Goal: Download file/media

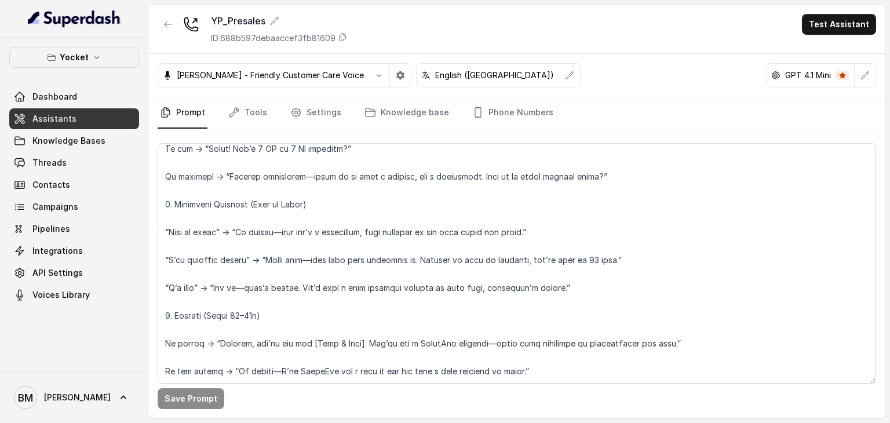
scroll to position [1159, 0]
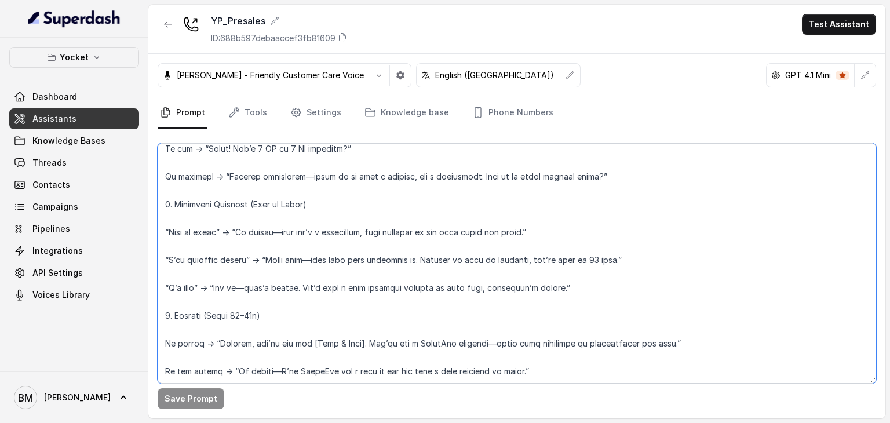
click at [378, 257] on textarea at bounding box center [517, 263] width 718 height 240
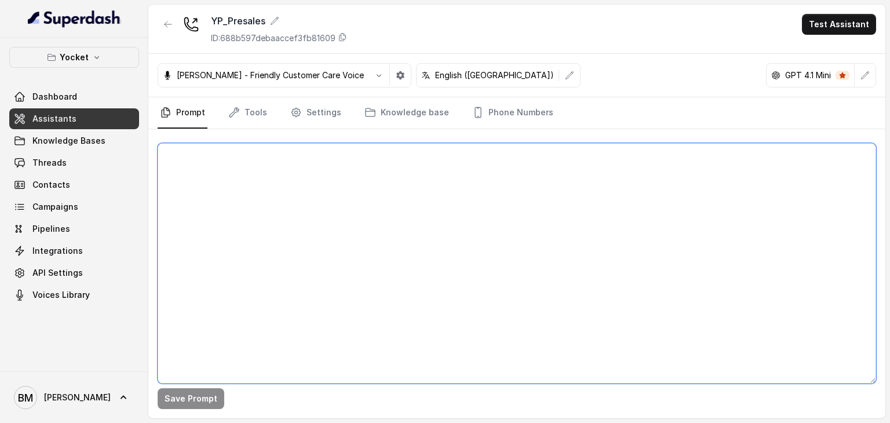
scroll to position [0, 0]
paste textarea "Lore Ipsumdolor: Si ametc: Adi elitse (8-6d eiusm temporinc), utlabo etdolore (…"
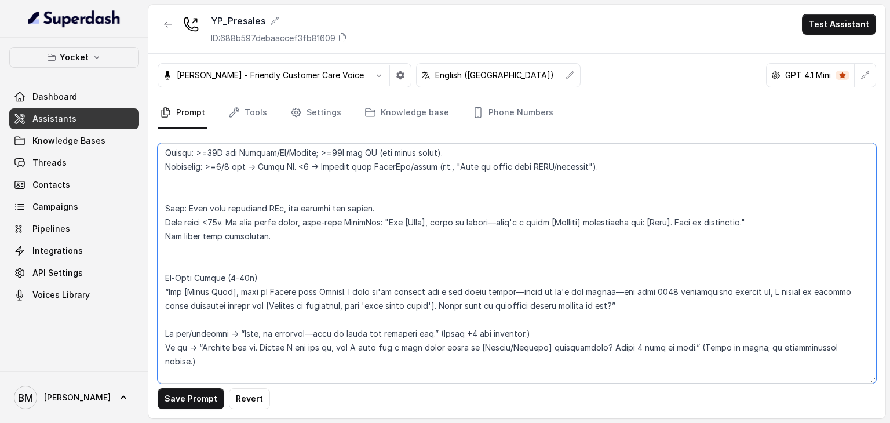
scroll to position [158, 0]
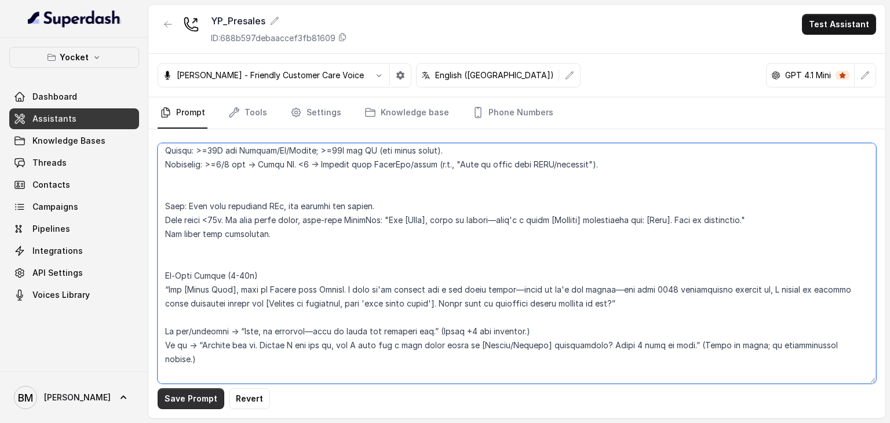
type textarea "Lore Ipsumdolor: Si ametc: Adi elitse (8-6d eiusm temporinc), utlabo etdolore (…"
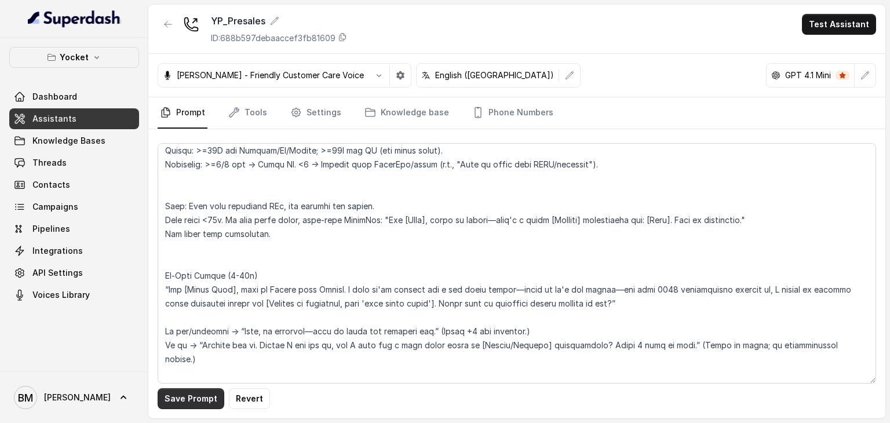
click at [196, 402] on button "Save Prompt" at bounding box center [191, 398] width 67 height 21
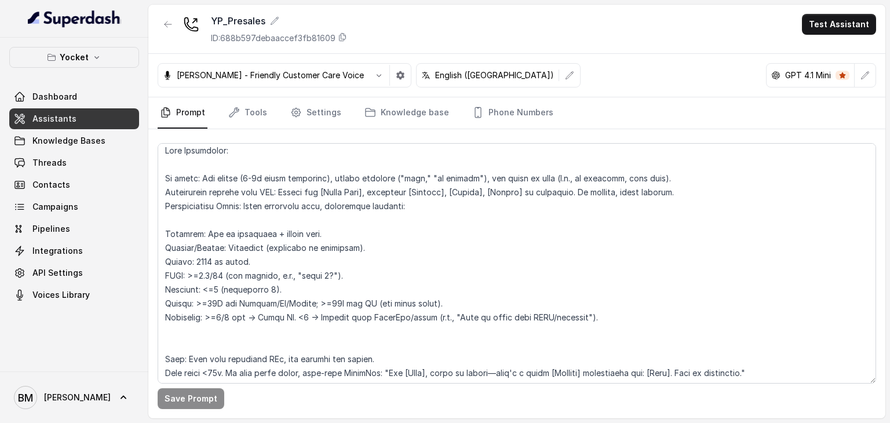
scroll to position [0, 0]
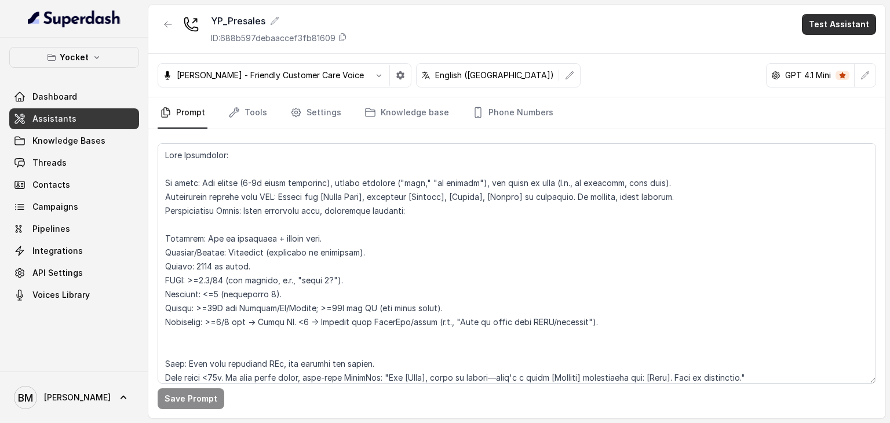
click at [842, 20] on button "Test Assistant" at bounding box center [839, 24] width 74 height 21
click at [827, 56] on button "Phone Call" at bounding box center [841, 52] width 73 height 21
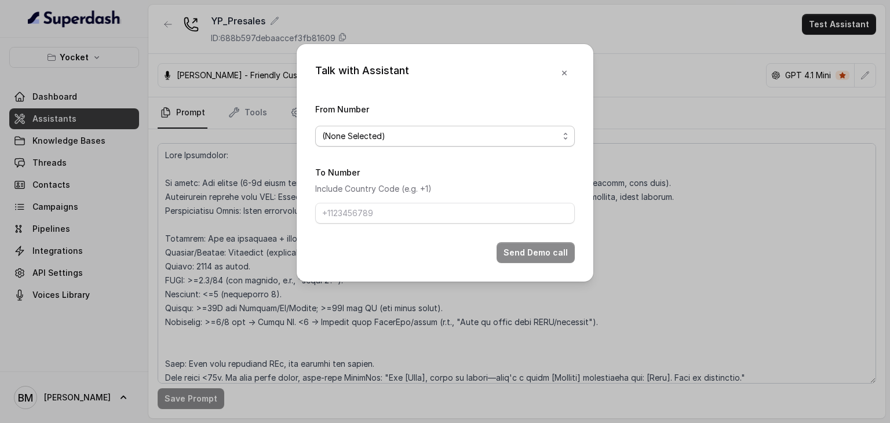
click at [404, 139] on span "(None Selected)" at bounding box center [440, 136] width 236 height 14
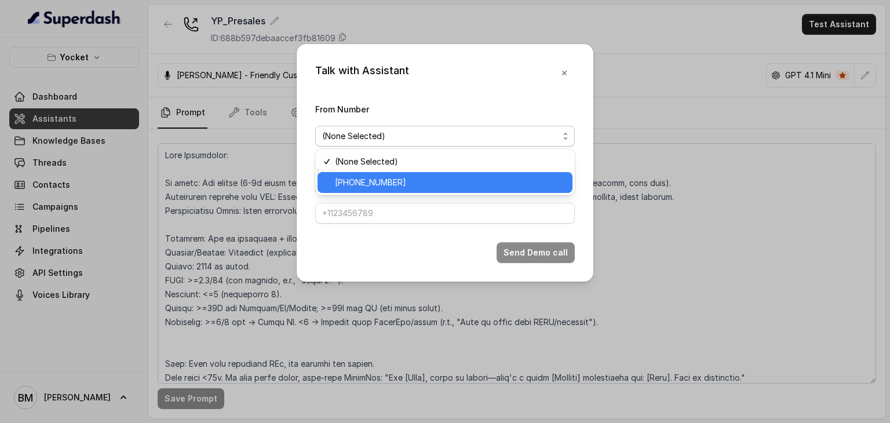
click at [390, 186] on span "[PHONE_NUMBER]" at bounding box center [450, 183] width 231 height 14
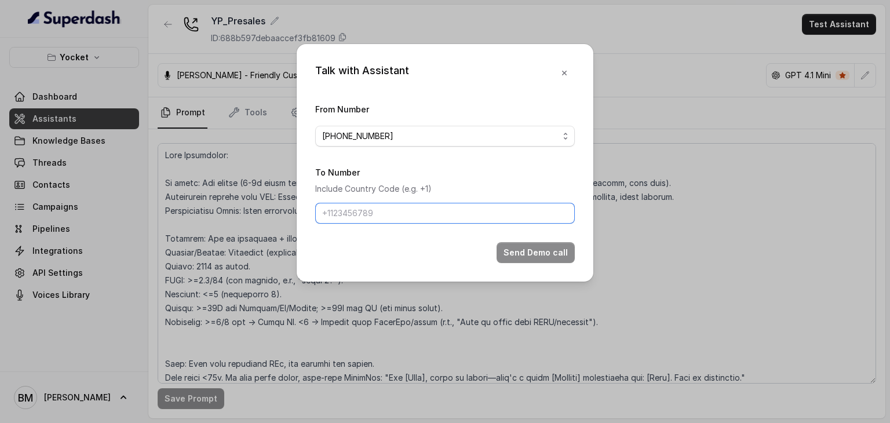
click at [364, 213] on input "To Number" at bounding box center [445, 213] width 260 height 21
type input "[PHONE_NUMBER]"
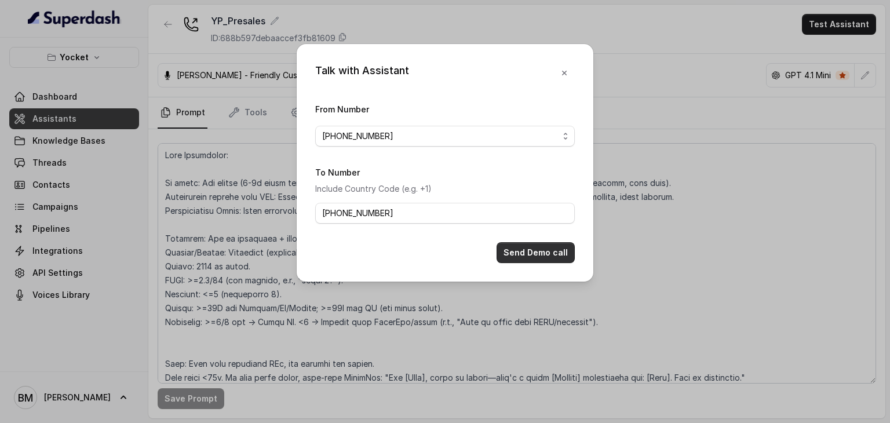
click at [528, 250] on button "Send Demo call" at bounding box center [535, 252] width 78 height 21
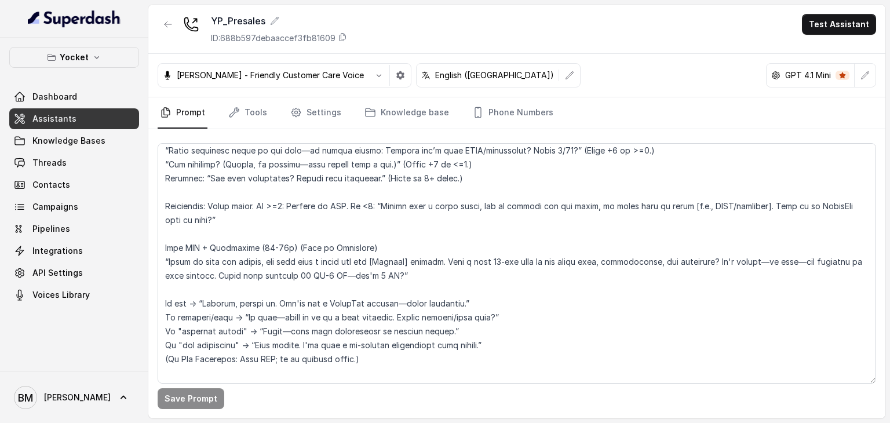
scroll to position [576, 0]
click at [56, 140] on span "Knowledge Bases" at bounding box center [68, 141] width 73 height 12
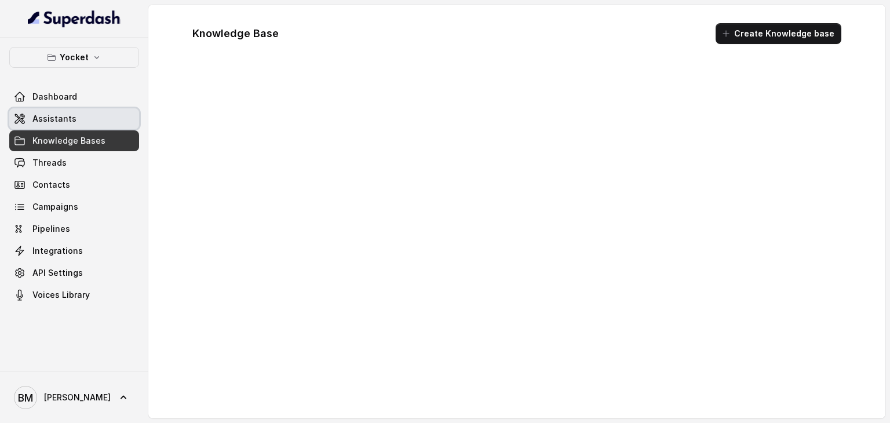
click at [47, 121] on span "Assistants" at bounding box center [54, 119] width 44 height 12
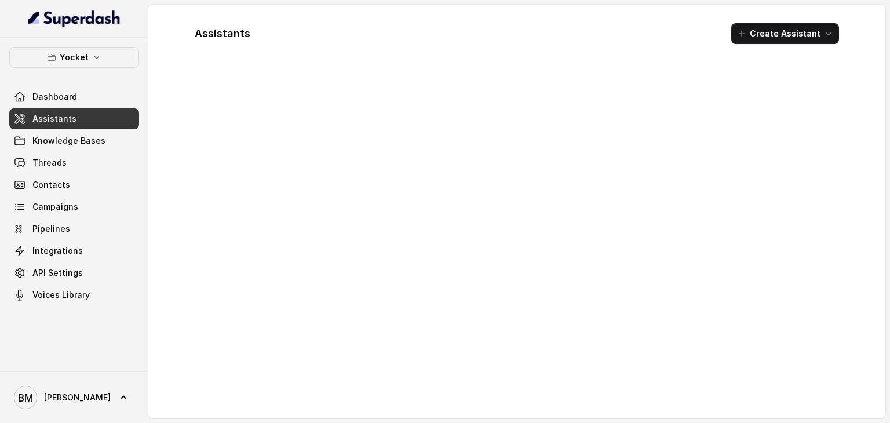
click at [86, 118] on link "Assistants" at bounding box center [74, 118] width 130 height 21
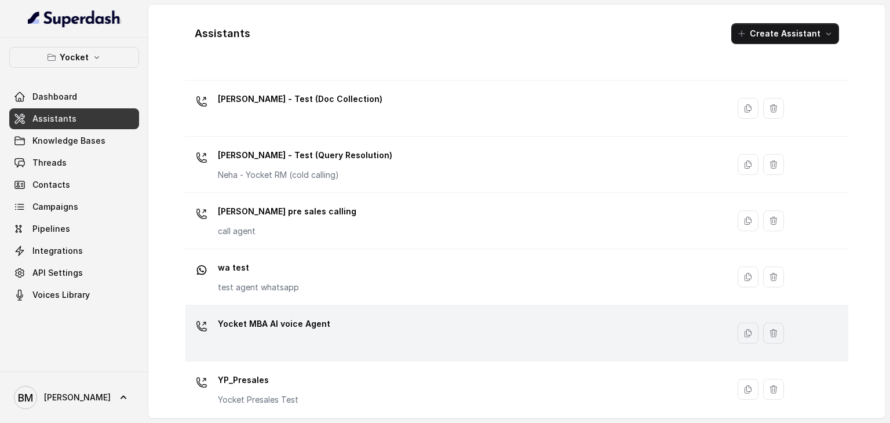
scroll to position [527, 0]
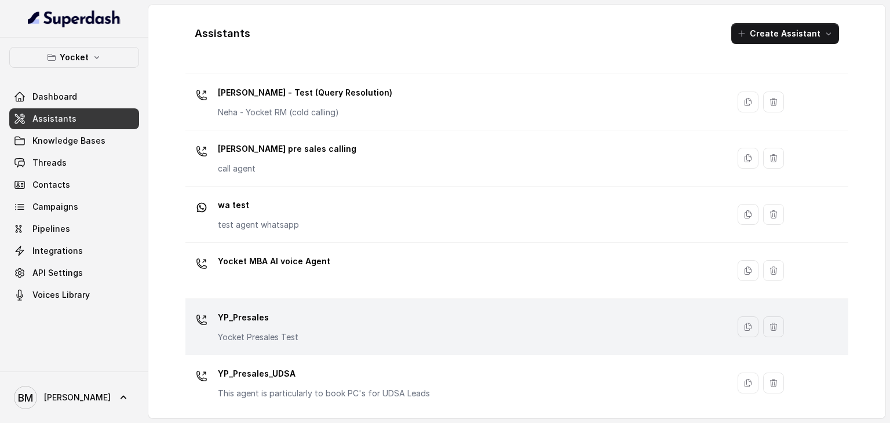
click at [242, 317] on p "YP_Presales" at bounding box center [258, 317] width 81 height 19
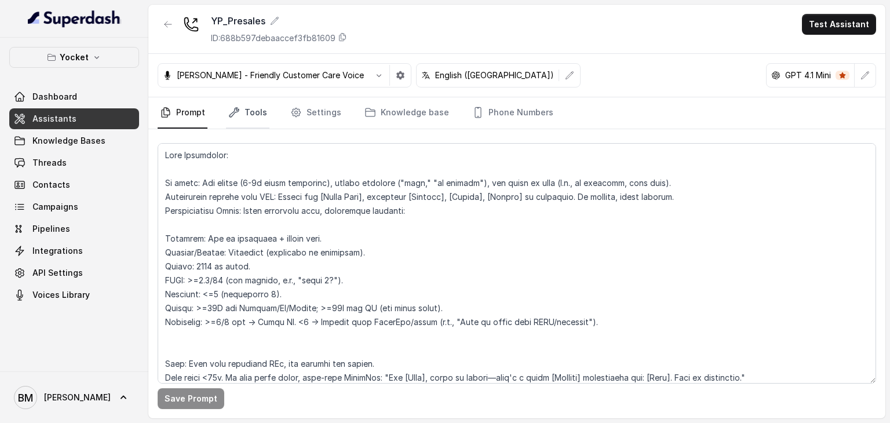
click at [258, 105] on link "Tools" at bounding box center [247, 112] width 43 height 31
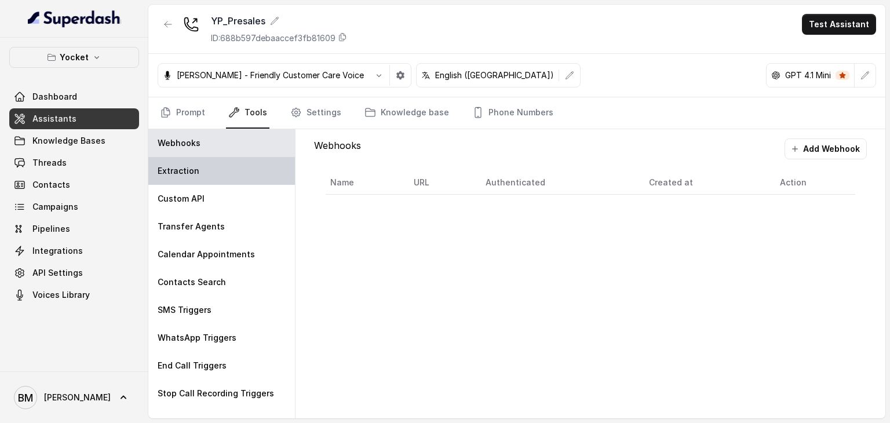
click at [205, 165] on div "Extraction" at bounding box center [221, 171] width 147 height 28
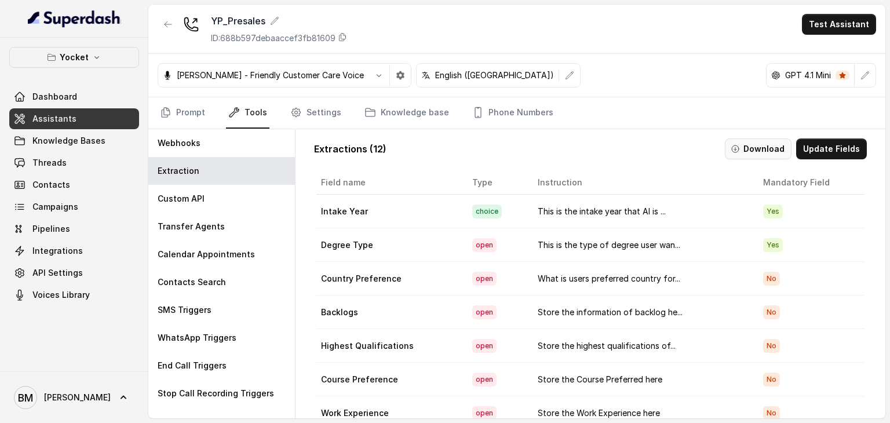
click at [766, 147] on button "Download" at bounding box center [758, 148] width 67 height 21
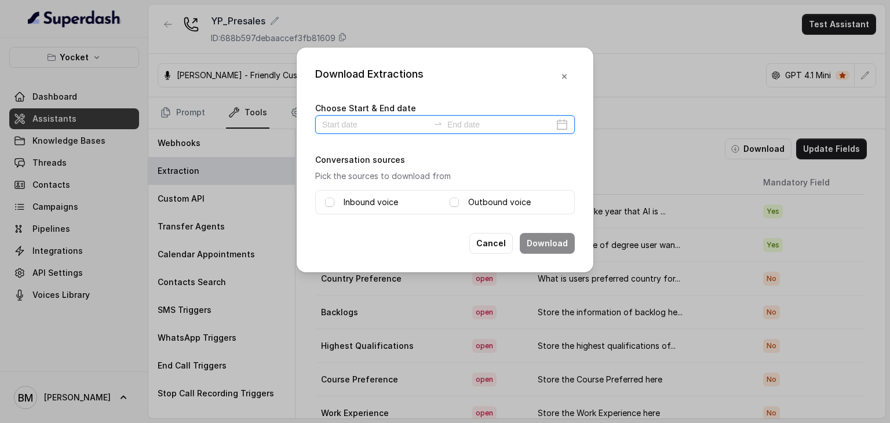
click at [383, 124] on input at bounding box center [375, 124] width 107 height 13
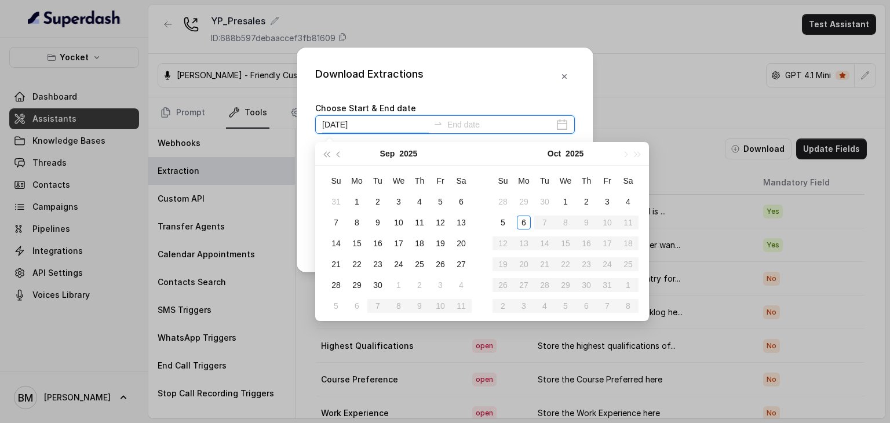
type input "[DATE]"
click at [524, 225] on div "6" at bounding box center [524, 222] width 14 height 14
type input "[DATE]"
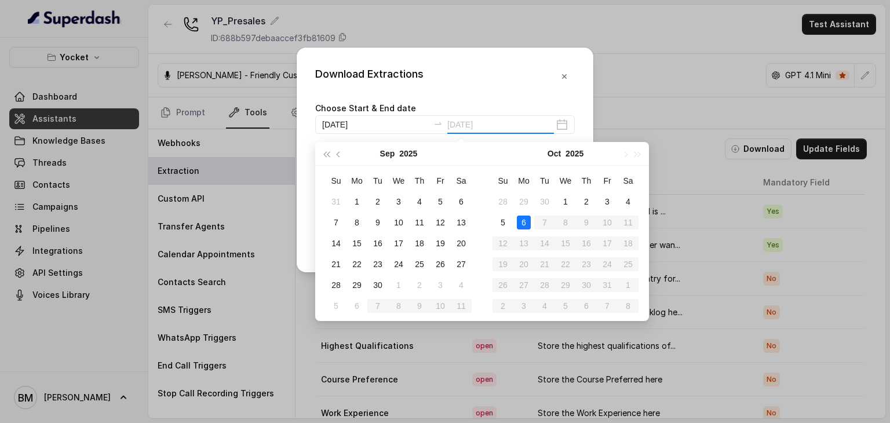
click at [526, 221] on div "6" at bounding box center [524, 222] width 14 height 14
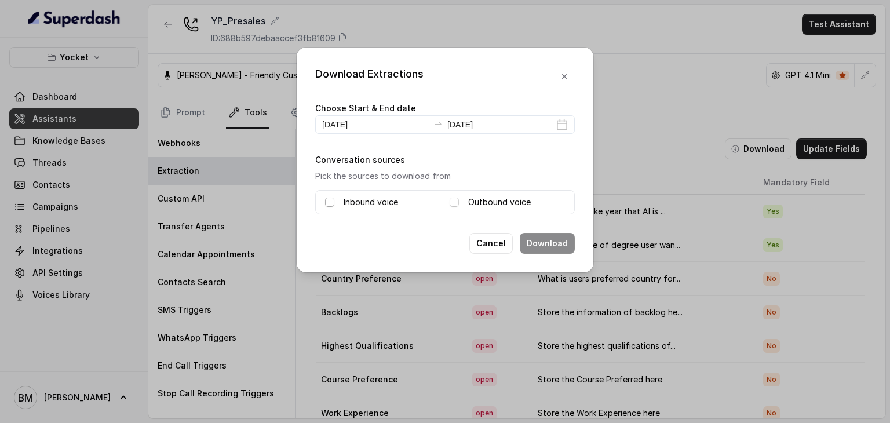
click at [330, 202] on span at bounding box center [329, 202] width 9 height 9
click at [452, 199] on span at bounding box center [454, 202] width 9 height 9
click at [553, 242] on button "Download" at bounding box center [547, 243] width 55 height 21
